Goal: Task Accomplishment & Management: Complete application form

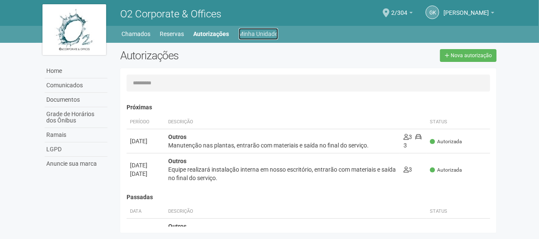
click at [265, 30] on link "Minha Unidade" at bounding box center [258, 34] width 39 height 12
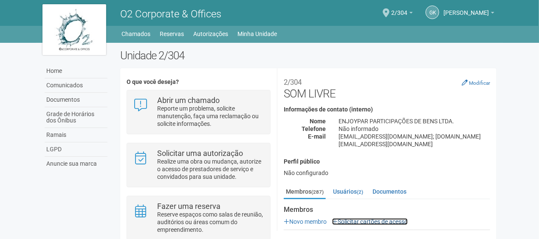
click at [382, 219] on link "Solicitar cartões de acesso" at bounding box center [370, 222] width 76 height 7
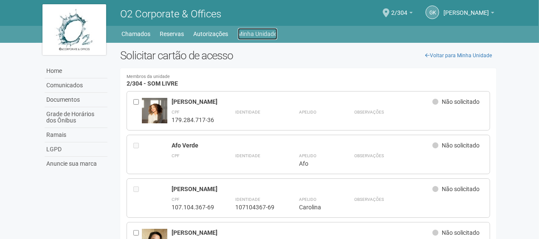
click at [250, 35] on link "Minha Unidade" at bounding box center [257, 34] width 39 height 12
